Goal: Browse casually: Explore the website without a specific task or goal

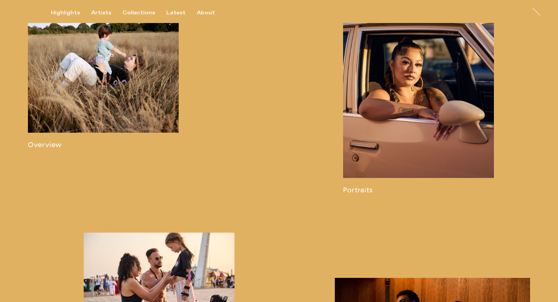
scroll to position [530, 0]
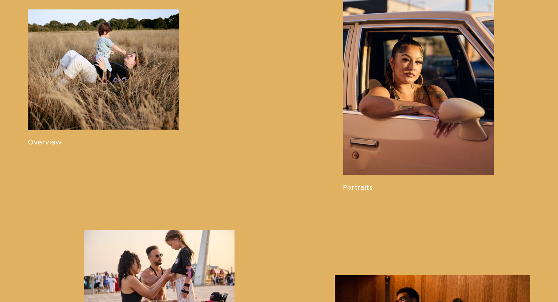
click at [140, 60] on link at bounding box center [103, 77] width 151 height 137
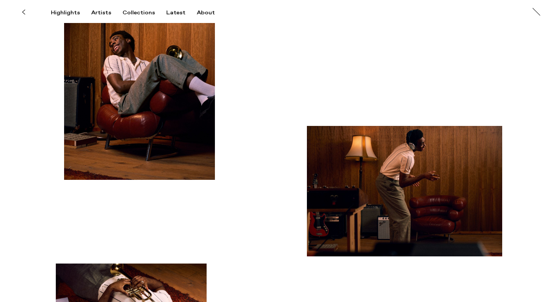
scroll to position [4740, 0]
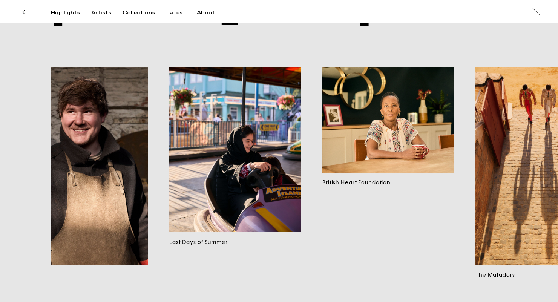
scroll to position [0, 2861]
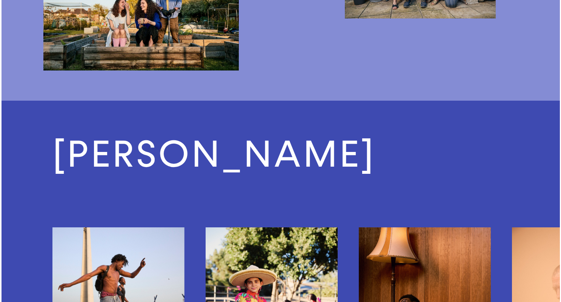
scroll to position [386, 0]
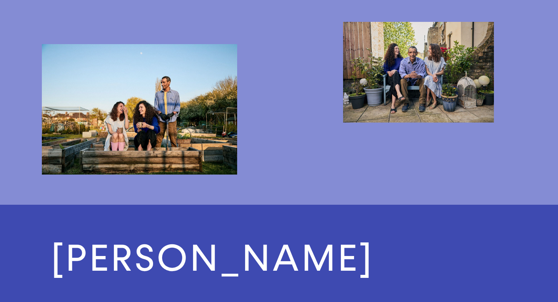
click at [172, 108] on img "button" at bounding box center [139, 109] width 195 height 130
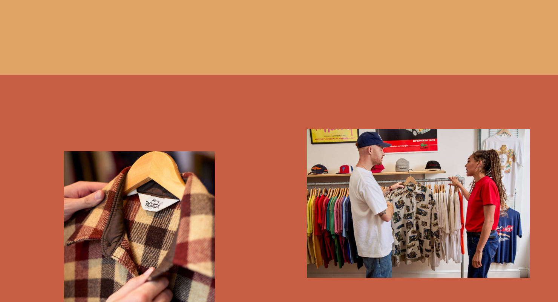
scroll to position [2243, 0]
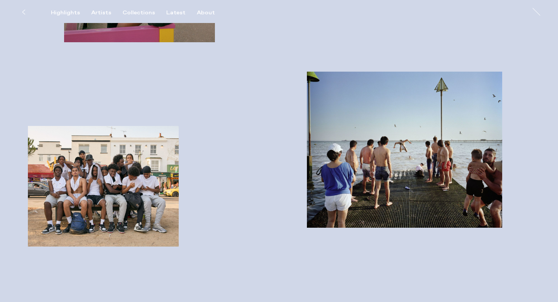
scroll to position [1437, 0]
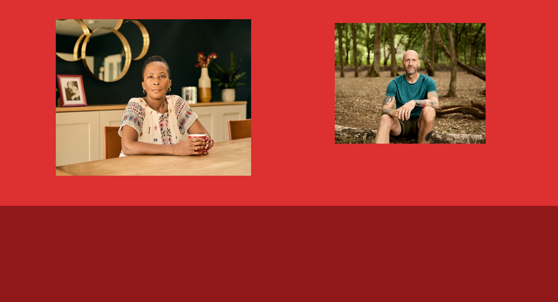
scroll to position [707, 0]
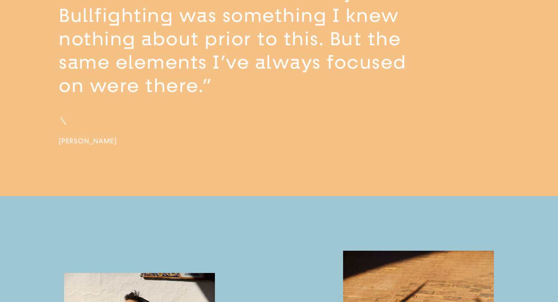
scroll to position [1516, 0]
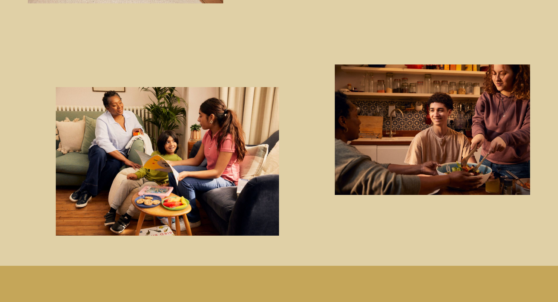
scroll to position [844, 0]
